Goal: Information Seeking & Learning: Find specific fact

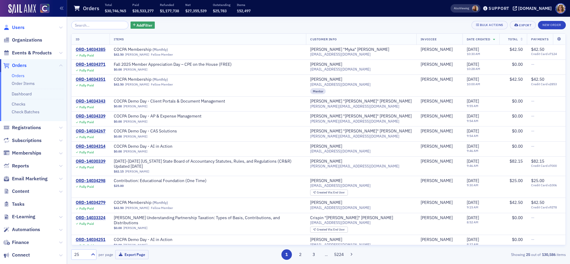
click at [20, 27] on span "Users" at bounding box center [18, 27] width 13 height 7
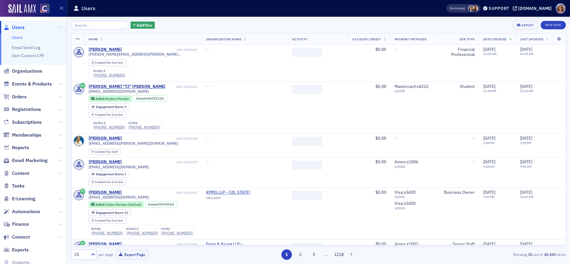
click at [86, 26] on input "search" at bounding box center [99, 25] width 57 height 8
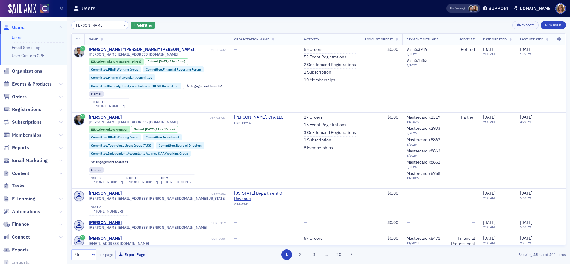
type input "[PERSON_NAME]"
drag, startPoint x: 137, startPoint y: 53, endPoint x: 86, endPoint y: 53, distance: 50.9
click at [86, 53] on td "[PERSON_NAME] "[PERSON_NAME]" [PERSON_NAME] USR-13432 [PERSON_NAME][EMAIL_ADDRE…" at bounding box center [156, 79] width 145 height 68
copy span "[PERSON_NAME][EMAIL_ADDRESS][DOMAIN_NAME]"
click at [122, 25] on button "×" at bounding box center [124, 24] width 5 height 5
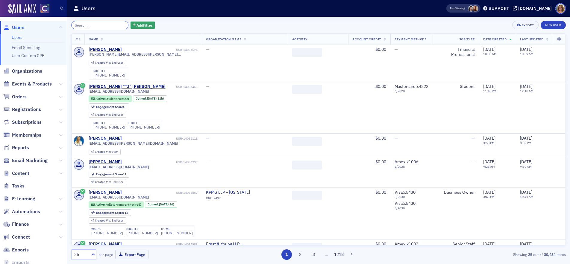
click at [96, 25] on input "search" at bounding box center [99, 25] width 57 height 8
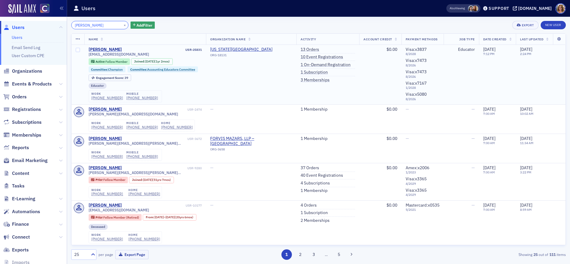
type input "[PERSON_NAME]"
drag, startPoint x: 138, startPoint y: 54, endPoint x: 87, endPoint y: 55, distance: 51.2
click at [87, 55] on td "[PERSON_NAME] USR-25831 [EMAIL_ADDRESS][DOMAIN_NAME] Active Fellow Member Joine…" at bounding box center [145, 75] width 122 height 60
copy span "[EMAIL_ADDRESS][DOMAIN_NAME]"
drag, startPoint x: 116, startPoint y: 24, endPoint x: 109, endPoint y: 25, distance: 7.8
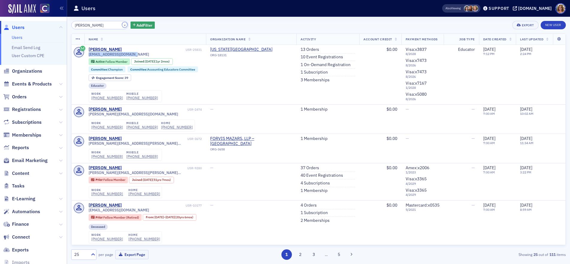
click at [122, 24] on button "×" at bounding box center [124, 24] width 5 height 5
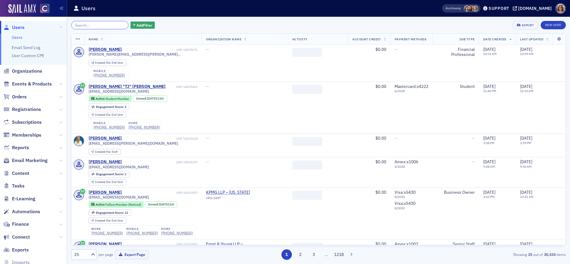
drag, startPoint x: 108, startPoint y: 25, endPoint x: 112, endPoint y: 25, distance: 4.5
click at [109, 25] on input "search" at bounding box center [99, 25] width 57 height 8
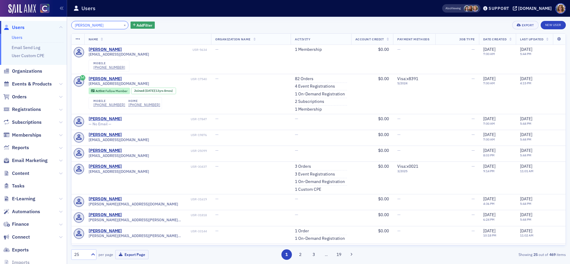
click at [79, 25] on input "[PERSON_NAME]" at bounding box center [99, 25] width 57 height 8
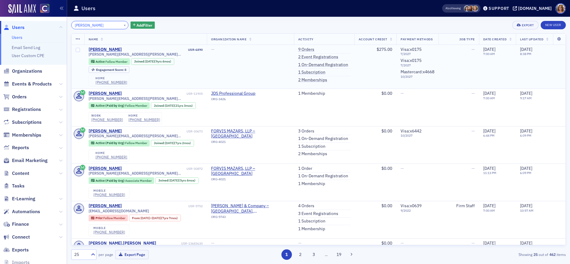
type input "[PERSON_NAME]"
drag, startPoint x: 143, startPoint y: 53, endPoint x: 88, endPoint y: 55, distance: 55.4
click at [88, 55] on td "[PERSON_NAME] USR-6890 [PERSON_NAME][EMAIL_ADDRESS][PERSON_NAME][DOMAIN_NAME] A…" at bounding box center [145, 67] width 123 height 44
copy span "[PERSON_NAME][EMAIL_ADDRESS][PERSON_NAME][DOMAIN_NAME]"
click at [122, 25] on button "×" at bounding box center [124, 24] width 5 height 5
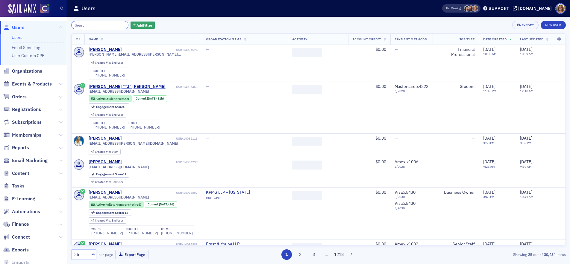
click at [94, 25] on input "search" at bounding box center [99, 25] width 57 height 8
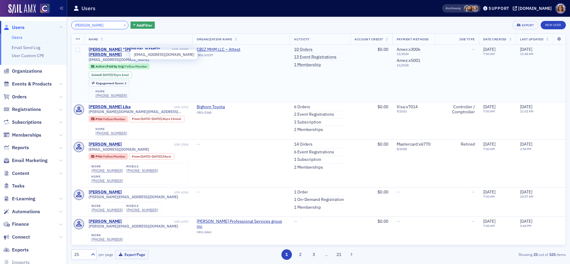
type input "[PERSON_NAME]"
drag, startPoint x: 120, startPoint y: 54, endPoint x: 87, endPoint y: 55, distance: 32.3
click at [89, 57] on span "[EMAIL_ADDRESS][DOMAIN_NAME]" at bounding box center [119, 59] width 60 height 4
copy span "[EMAIL_ADDRESS][DOMAIN_NAME]"
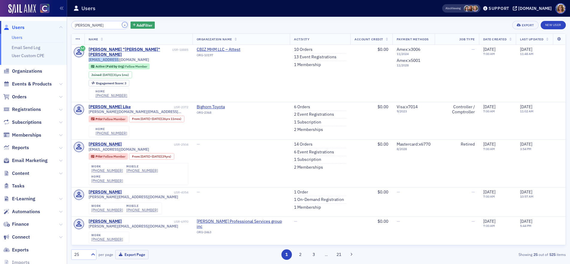
drag, startPoint x: 118, startPoint y: 25, endPoint x: 104, endPoint y: 24, distance: 14.1
click at [122, 25] on button "×" at bounding box center [124, 24] width 5 height 5
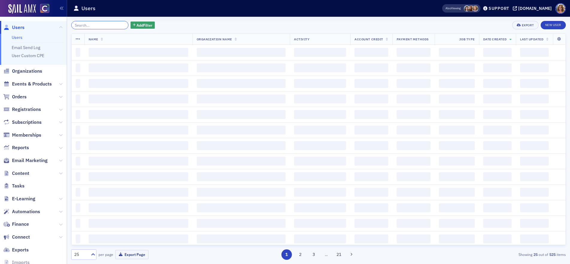
click at [95, 23] on input "search" at bounding box center [99, 25] width 57 height 8
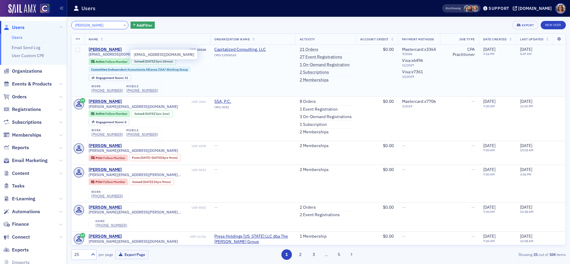
type input "[PERSON_NAME]"
drag, startPoint x: 127, startPoint y: 53, endPoint x: 90, endPoint y: 55, distance: 37.2
click at [88, 55] on td "[PERSON_NAME] USR-23110 [EMAIL_ADDRESS][DOMAIN_NAME] Active Fellow Member Joine…" at bounding box center [147, 71] width 126 height 52
copy span "[EMAIL_ADDRESS][DOMAIN_NAME]"
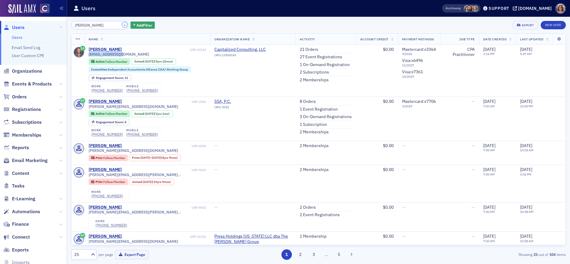
drag, startPoint x: 116, startPoint y: 25, endPoint x: 98, endPoint y: 25, distance: 18.0
click at [122, 25] on button "×" at bounding box center [124, 24] width 5 height 5
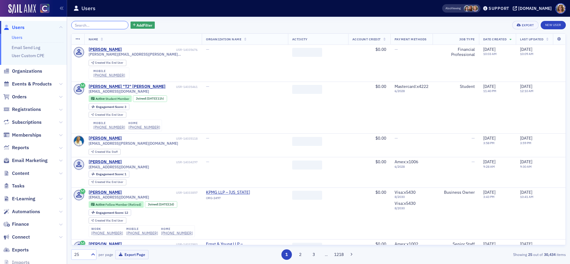
click at [93, 24] on input "search" at bounding box center [99, 25] width 57 height 8
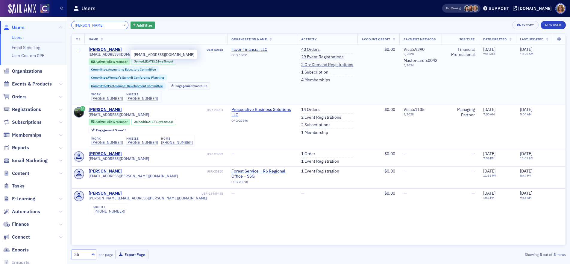
type input "[PERSON_NAME]"
drag, startPoint x: 128, startPoint y: 54, endPoint x: 87, endPoint y: 55, distance: 41.0
click at [87, 55] on td "[PERSON_NAME] USR-10698 [EMAIL_ADDRESS][DOMAIN_NAME] Active Fellow Member Joine…" at bounding box center [155, 75] width 143 height 60
copy span "[EMAIL_ADDRESS][DOMAIN_NAME]"
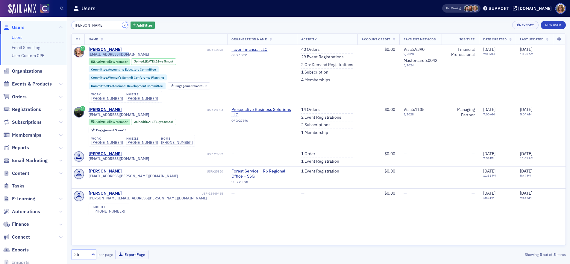
drag, startPoint x: 117, startPoint y: 25, endPoint x: 111, endPoint y: 25, distance: 5.4
click at [122, 25] on button "×" at bounding box center [124, 24] width 5 height 5
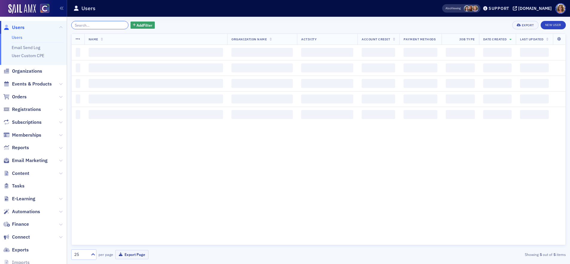
drag, startPoint x: 106, startPoint y: 25, endPoint x: 115, endPoint y: 25, distance: 9.3
click at [108, 25] on input "search" at bounding box center [99, 25] width 57 height 8
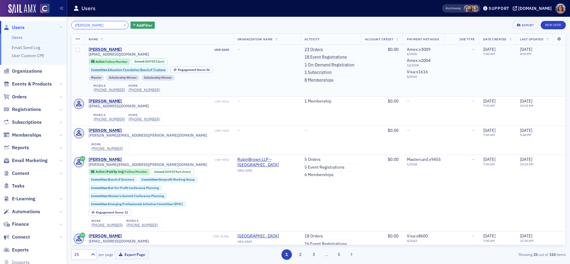
type input "[PERSON_NAME]"
drag, startPoint x: 149, startPoint y: 54, endPoint x: 87, endPoint y: 55, distance: 61.4
click at [87, 55] on td "[PERSON_NAME] USR-5245 [EMAIL_ADDRESS][DOMAIN_NAME] Active Fellow Member Joined…" at bounding box center [158, 70] width 149 height 51
copy span "[EMAIL_ADDRESS][DOMAIN_NAME]"
drag, startPoint x: 117, startPoint y: 24, endPoint x: 114, endPoint y: 24, distance: 3.0
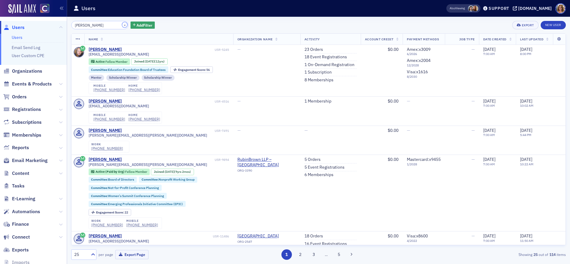
click at [122, 24] on button "×" at bounding box center [124, 24] width 5 height 5
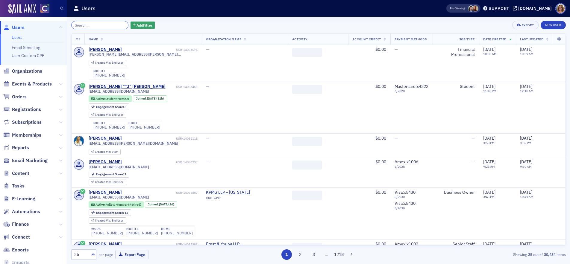
drag, startPoint x: 112, startPoint y: 24, endPoint x: 119, endPoint y: 25, distance: 6.9
click at [115, 24] on input "search" at bounding box center [99, 25] width 57 height 8
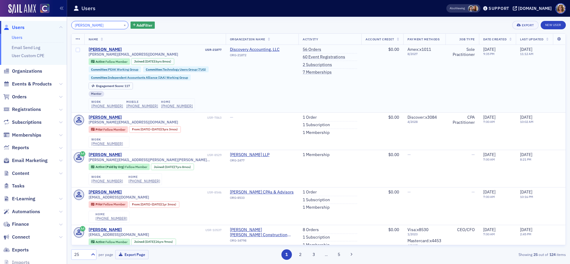
type input "[PERSON_NAME]"
drag, startPoint x: 164, startPoint y: 54, endPoint x: 87, endPoint y: 55, distance: 77.2
click at [87, 55] on td "[PERSON_NAME] USR-21877 [PERSON_NAME][EMAIL_ADDRESS][DOMAIN_NAME] Active Fellow…" at bounding box center [154, 79] width 141 height 68
copy span "[PERSON_NAME][EMAIL_ADDRESS][DOMAIN_NAME]"
click at [122, 25] on button "×" at bounding box center [124, 24] width 5 height 5
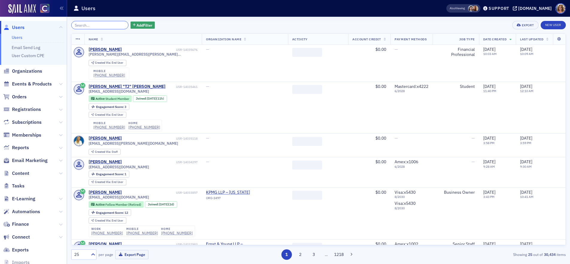
drag, startPoint x: 105, startPoint y: 25, endPoint x: 111, endPoint y: 25, distance: 6.0
click at [106, 25] on input "search" at bounding box center [99, 25] width 57 height 8
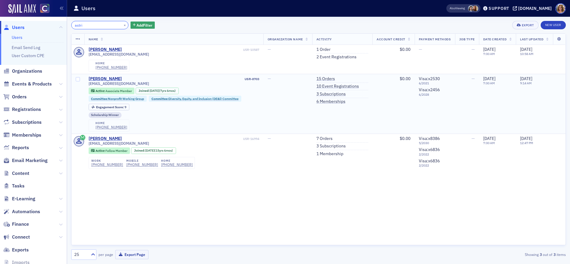
type input "astri"
drag, startPoint x: 147, startPoint y: 85, endPoint x: 86, endPoint y: 84, distance: 60.8
click at [86, 84] on td "[PERSON_NAME] USR-8703 [EMAIL_ADDRESS][DOMAIN_NAME] Active Associate Member Joi…" at bounding box center [173, 104] width 179 height 60
copy span "[EMAIL_ADDRESS][DOMAIN_NAME]"
